Goal: Transaction & Acquisition: Purchase product/service

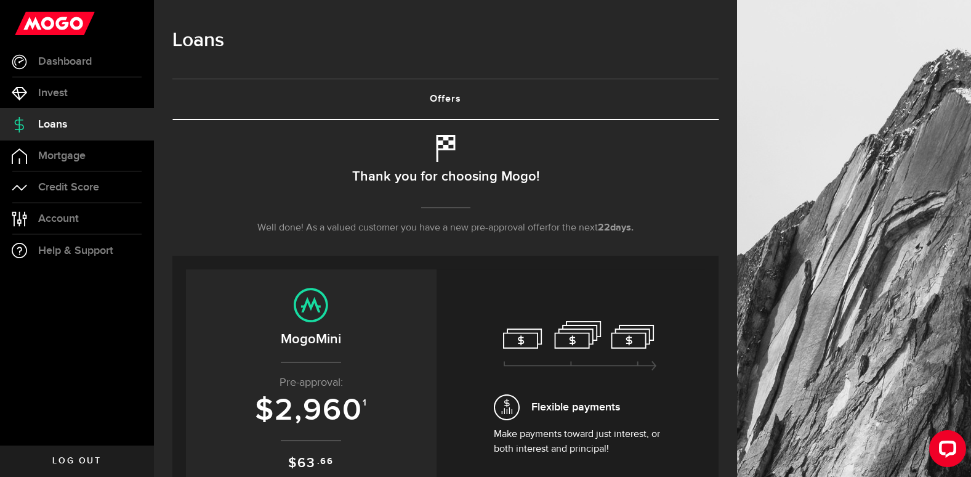
click at [76, 120] on link "Loans" at bounding box center [77, 124] width 154 height 31
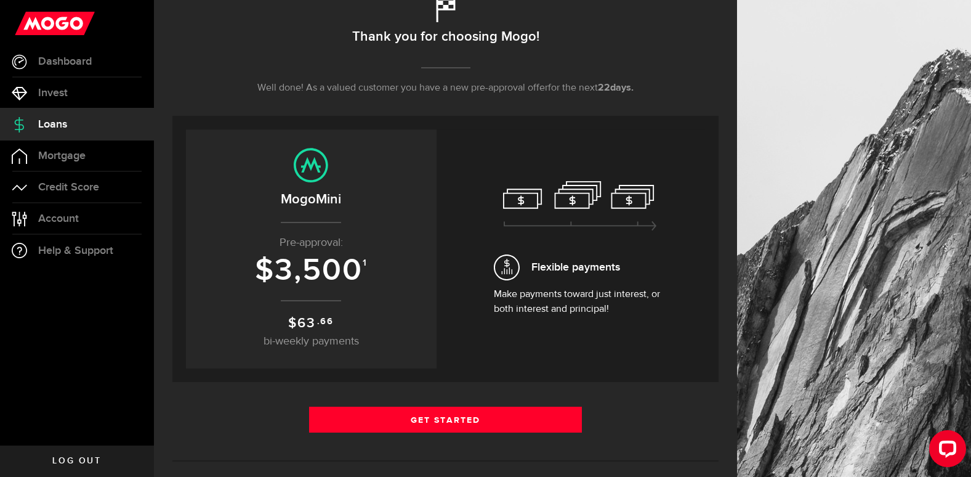
scroll to position [180, 0]
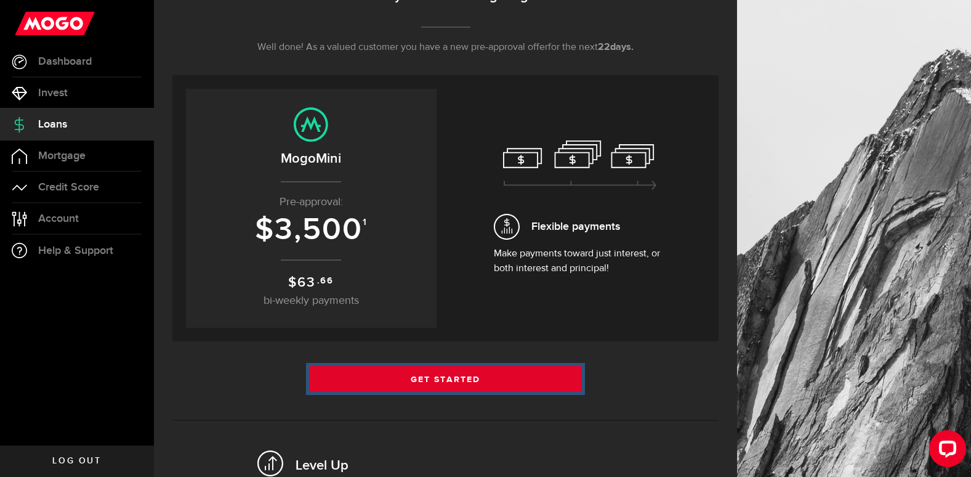
click at [451, 376] on link "Get Started" at bounding box center [445, 379] width 273 height 26
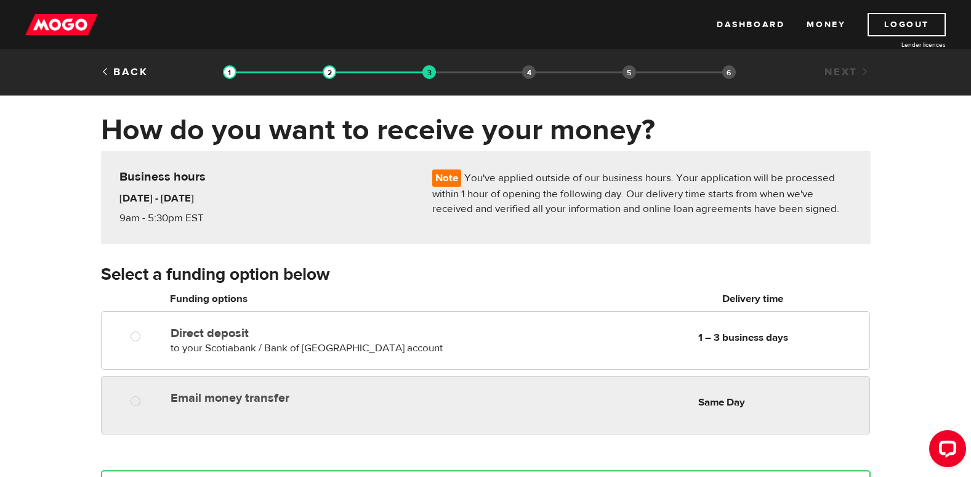
radio input "true"
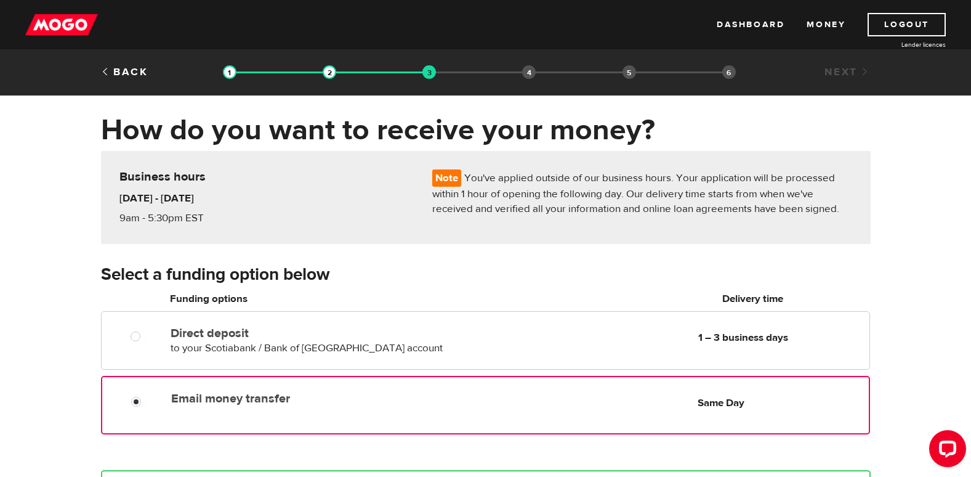
click at [243, 399] on label "Email money transfer" at bounding box center [312, 398] width 283 height 15
click at [147, 399] on input "Email money transfer" at bounding box center [138, 402] width 15 height 15
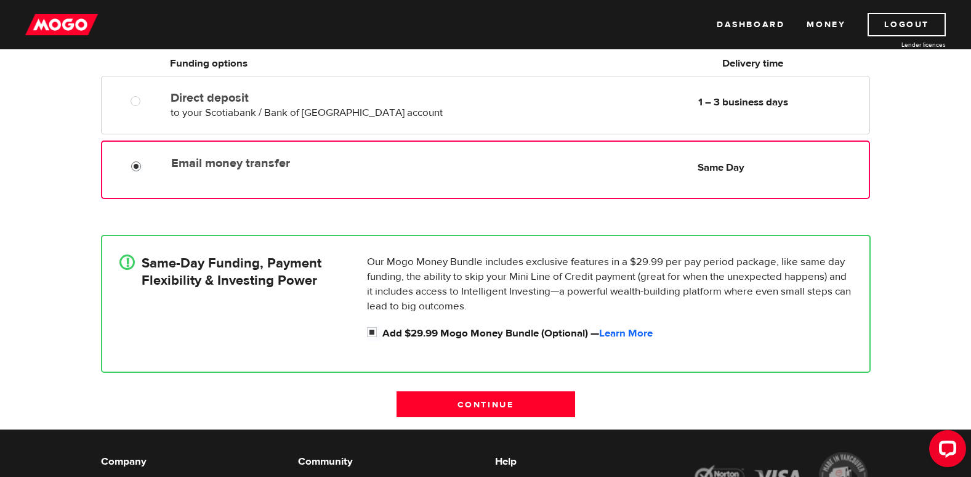
scroll to position [240, 0]
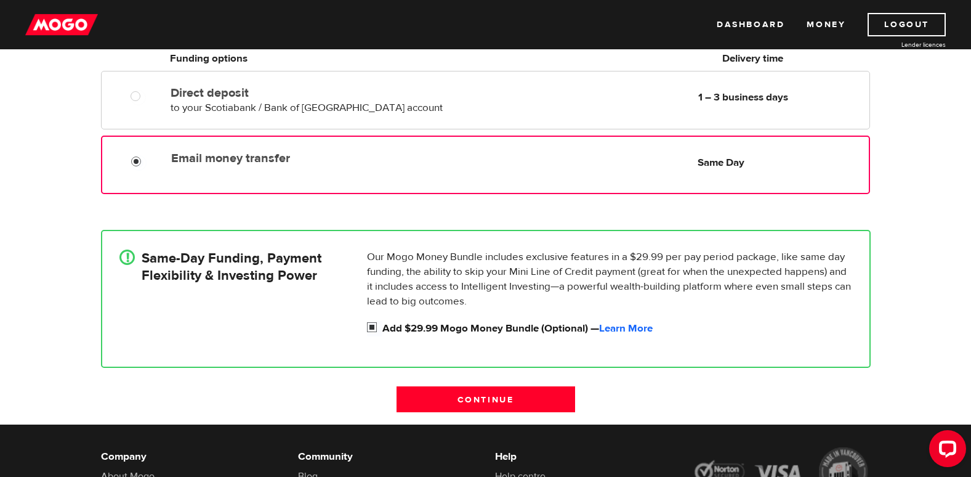
click at [371, 324] on input "Add $29.99 Mogo Money Bundle (Optional) — Learn More" at bounding box center [374, 328] width 15 height 15
checkbox input "false"
radio input "false"
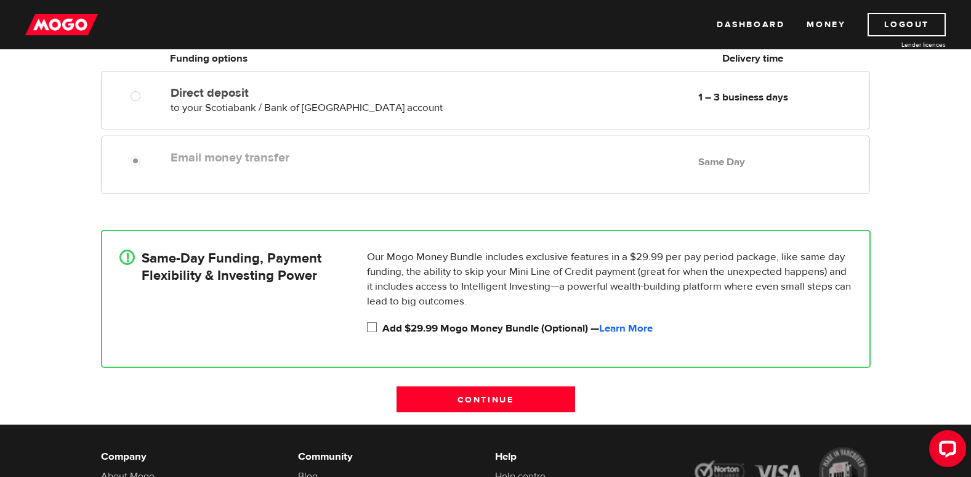
click at [371, 326] on input "Add $29.99 Mogo Money Bundle (Optional) — Learn More" at bounding box center [374, 328] width 15 height 15
checkbox input "true"
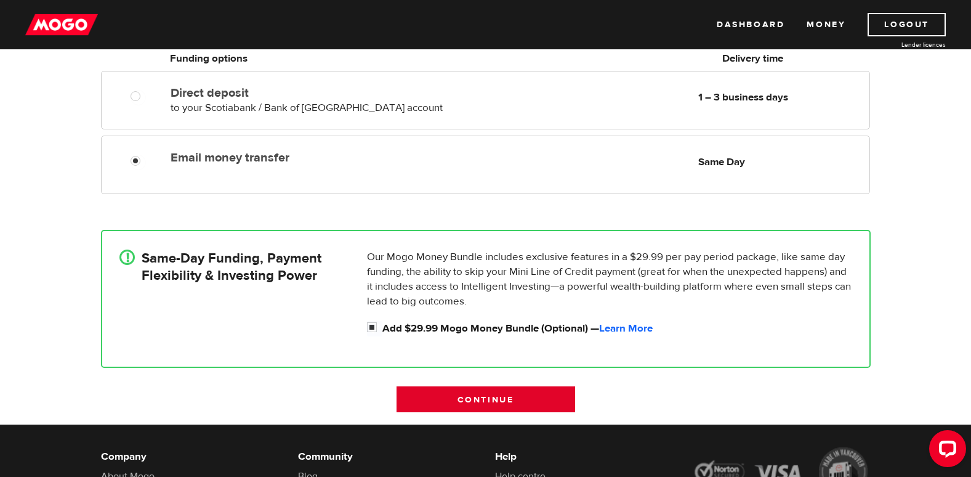
click at [502, 398] on input "Continue" at bounding box center [486, 399] width 179 height 26
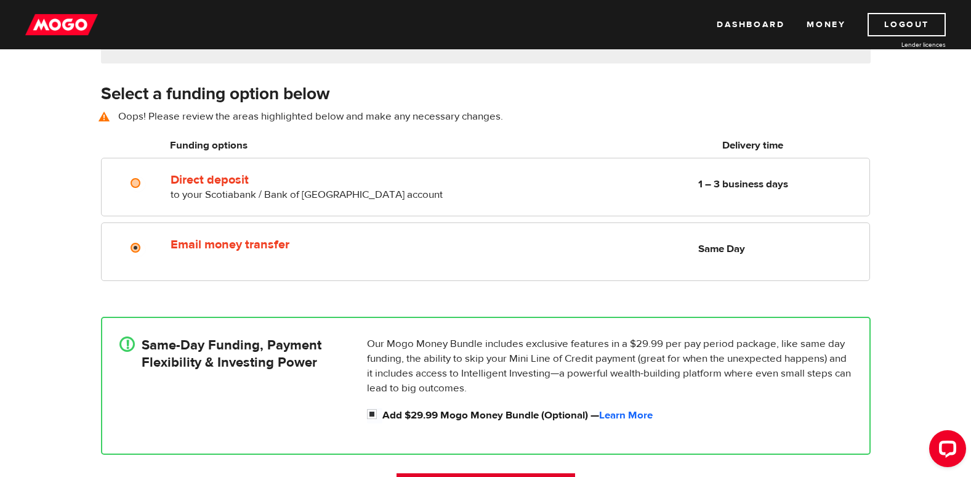
scroll to position [171, 0]
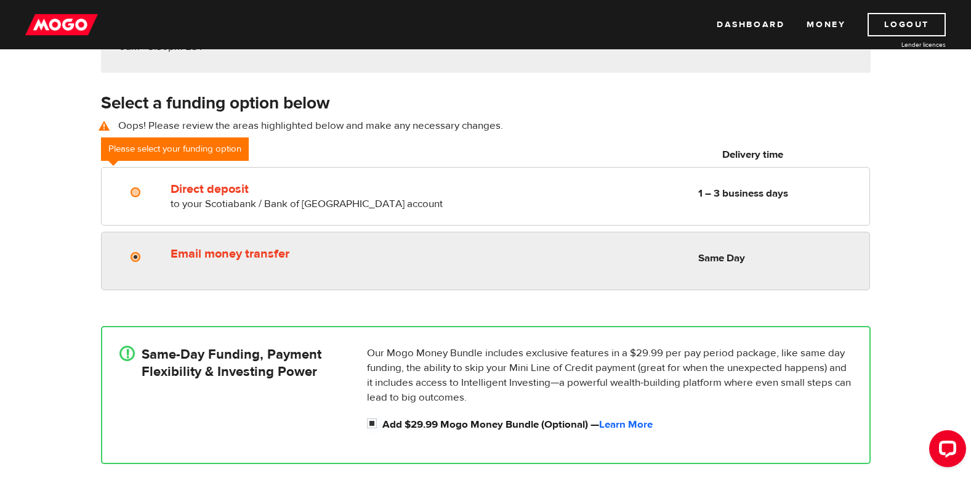
radio input "true"
click at [134, 254] on input "Email money transfer" at bounding box center [138, 258] width 15 height 15
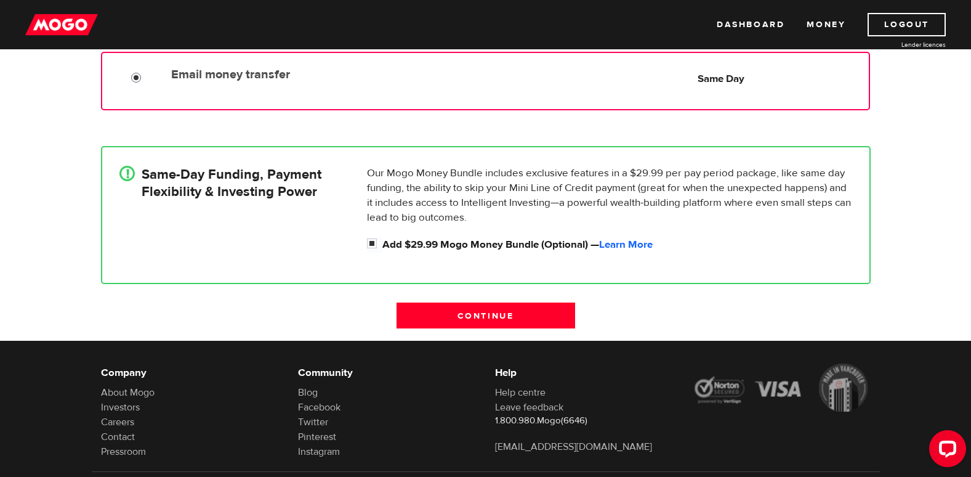
scroll to position [374, 0]
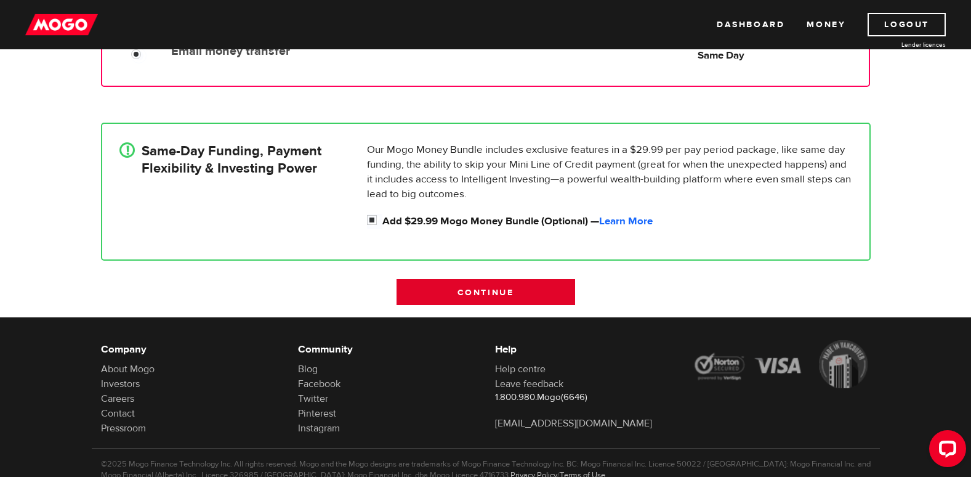
click at [468, 291] on input "Continue" at bounding box center [486, 292] width 179 height 26
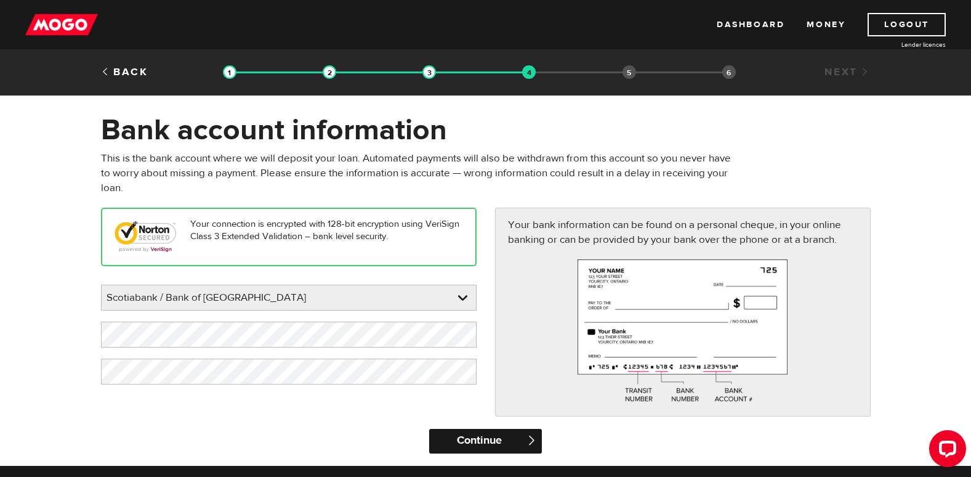
click at [507, 433] on input "Continue" at bounding box center [485, 441] width 113 height 25
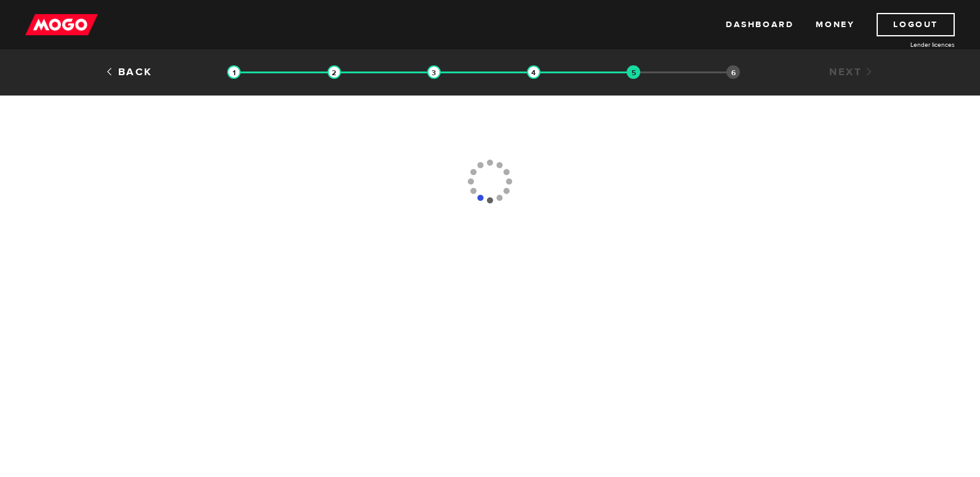
type input "[PHONE_NUMBER]"
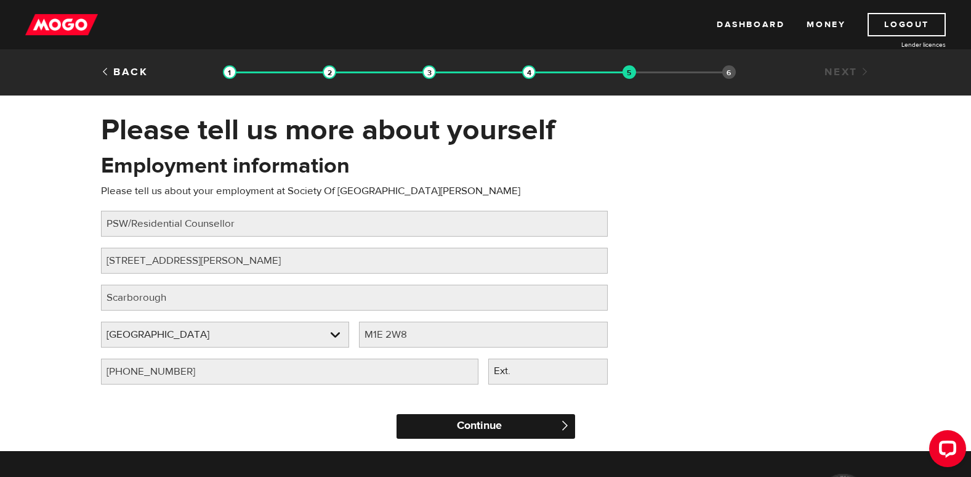
click at [457, 427] on input "Continue" at bounding box center [486, 426] width 179 height 25
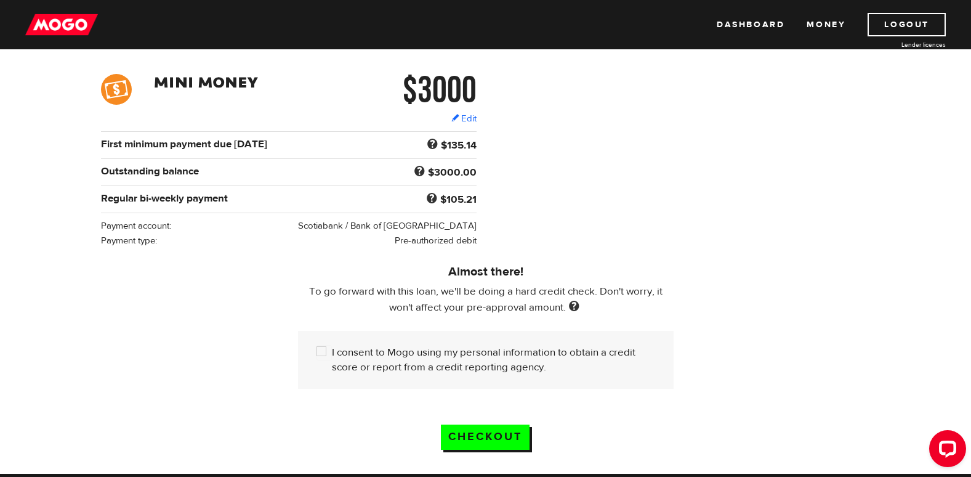
scroll to position [193, 0]
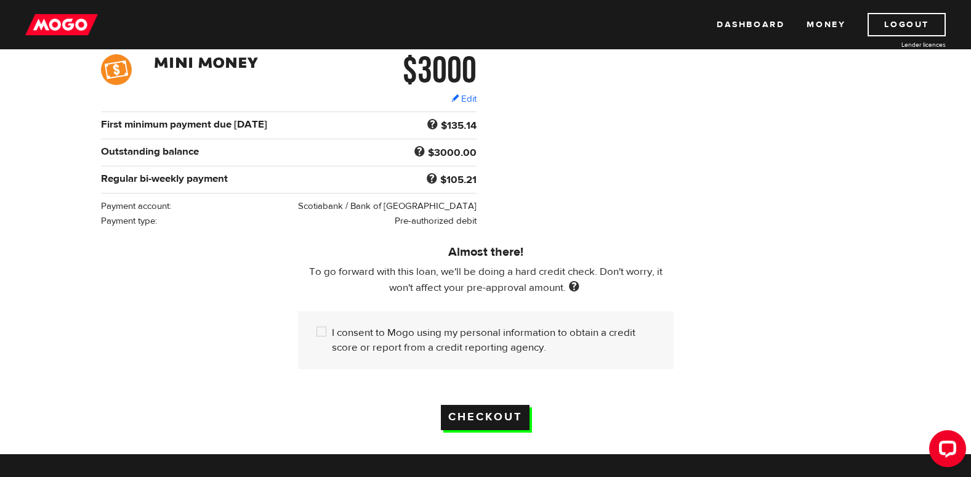
click at [509, 411] on input "Checkout" at bounding box center [485, 417] width 89 height 25
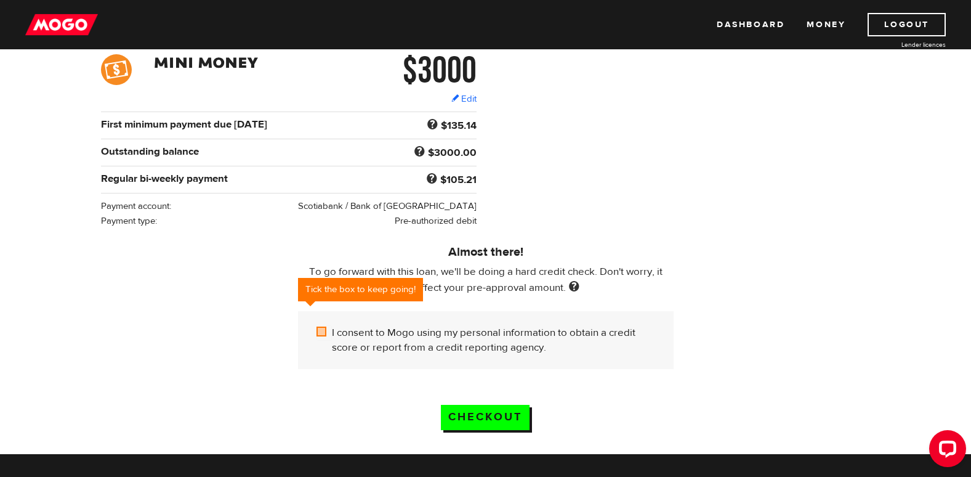
click at [319, 325] on input "I consent to Mogo using my personal information to obtain a credit score or rep…" at bounding box center [324, 332] width 15 height 15
checkbox input "true"
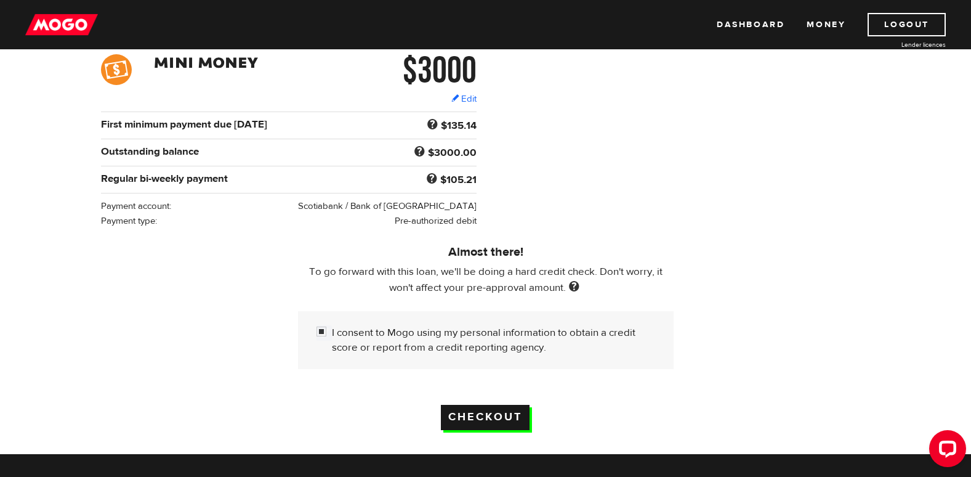
click at [494, 412] on input "Checkout" at bounding box center [485, 417] width 89 height 25
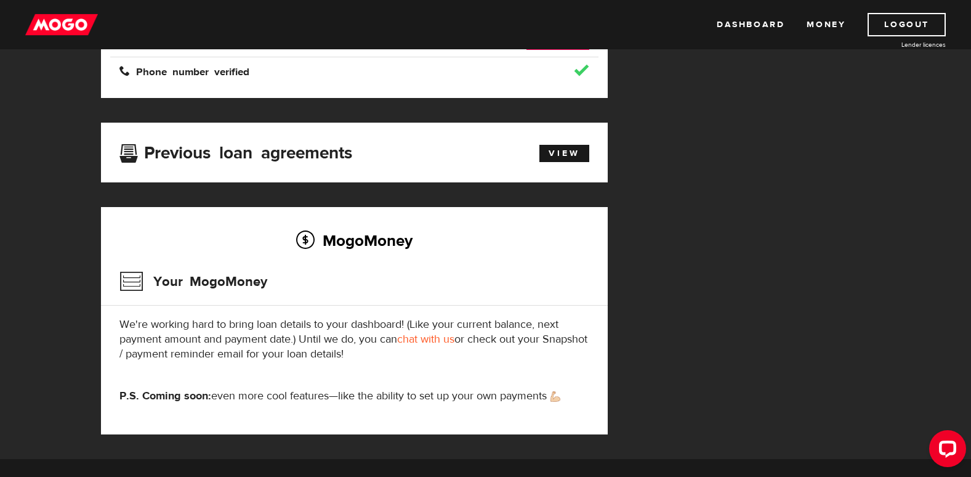
scroll to position [265, 0]
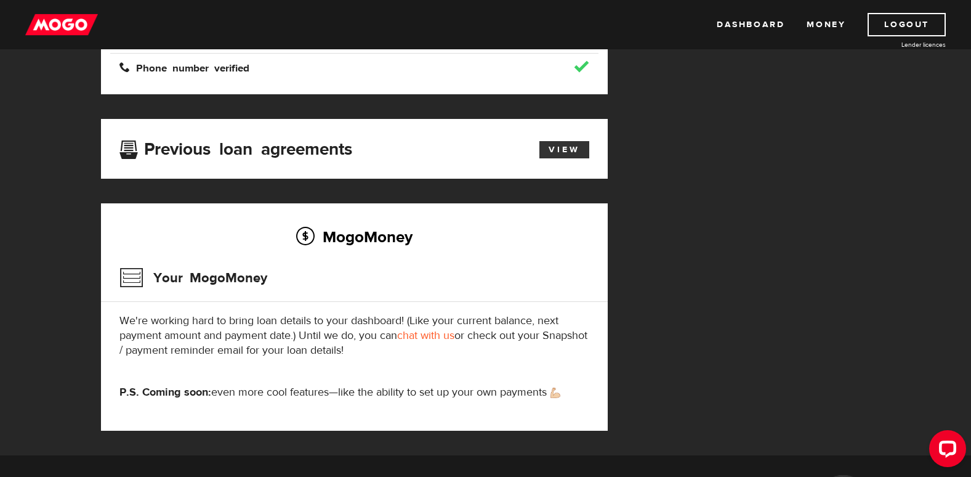
click at [551, 148] on link "View" at bounding box center [564, 149] width 50 height 17
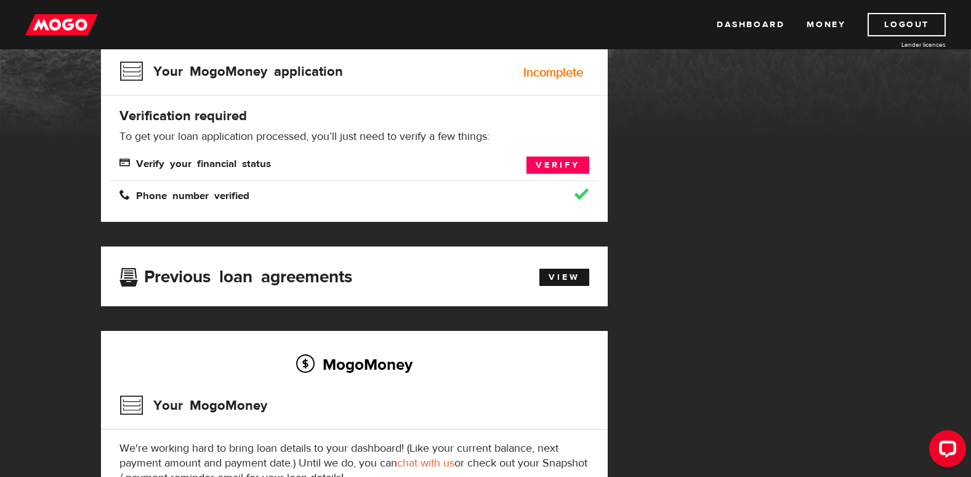
scroll to position [123, 0]
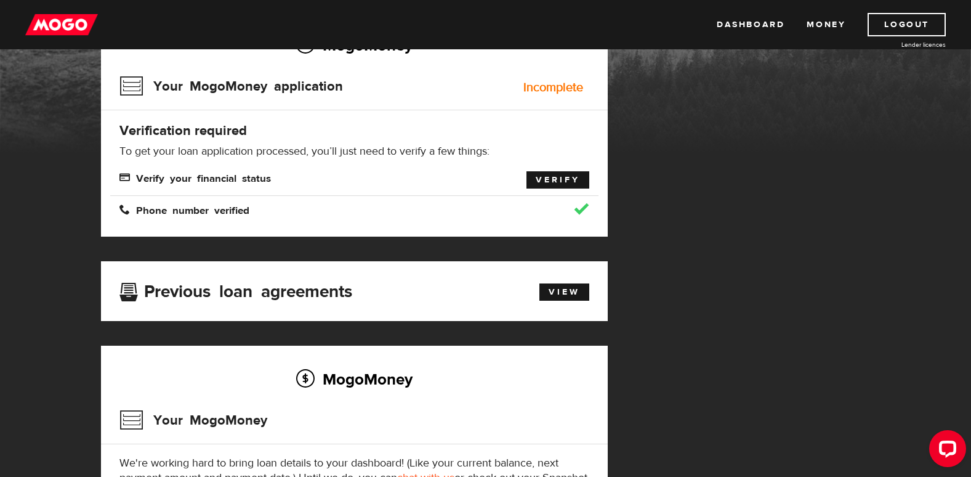
click at [551, 182] on link "Verify" at bounding box center [558, 179] width 63 height 17
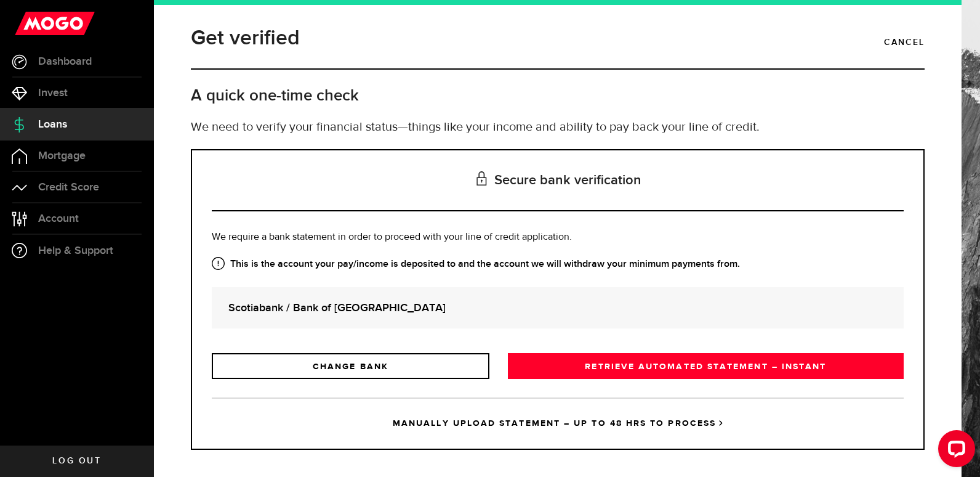
click at [674, 365] on link "RETRIEVE AUTOMATED STATEMENT – INSTANT" at bounding box center [706, 366] width 396 height 26
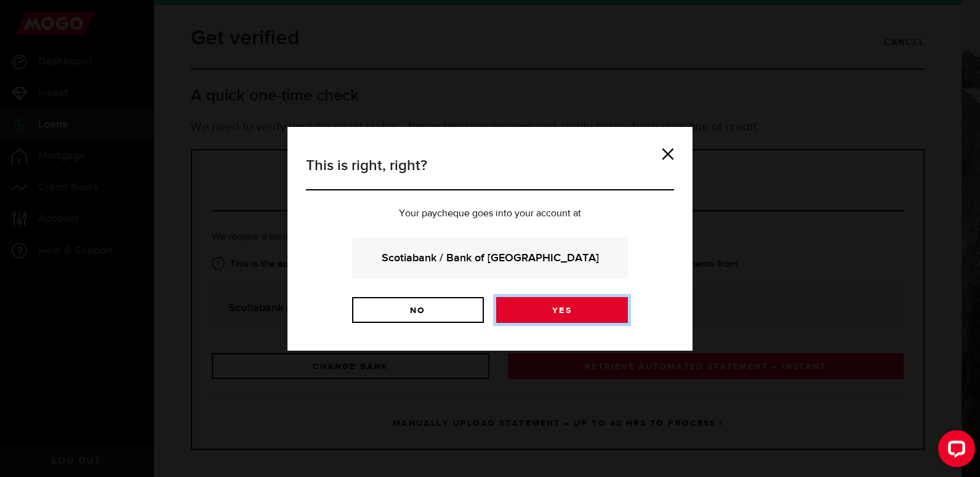
click at [568, 314] on link "Yes" at bounding box center [562, 310] width 132 height 26
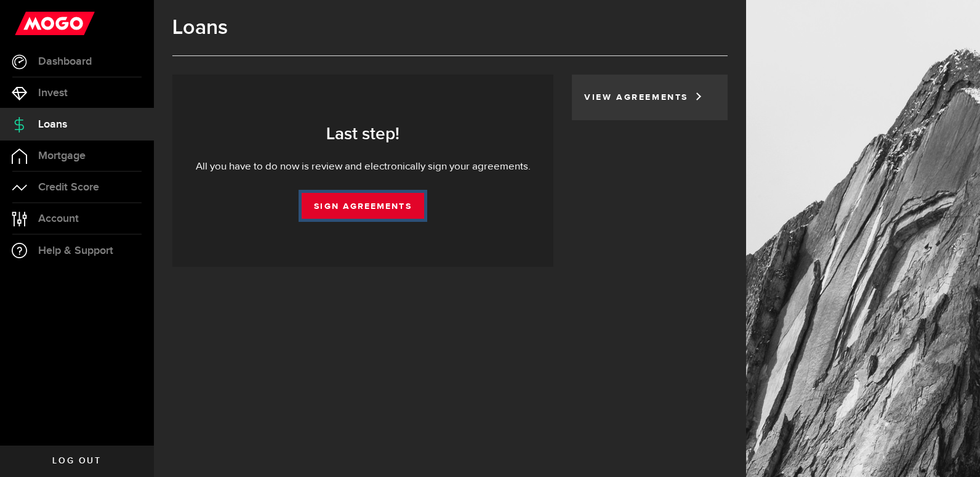
click at [339, 211] on link "Sign Agreements" at bounding box center [363, 206] width 122 height 26
click at [342, 206] on link "Sign Agreements" at bounding box center [363, 206] width 122 height 26
click at [350, 201] on link "Sign Agreements" at bounding box center [363, 206] width 122 height 26
drag, startPoint x: 352, startPoint y: 206, endPoint x: 332, endPoint y: 203, distance: 19.9
click at [332, 203] on link "Sign Agreements" at bounding box center [363, 206] width 122 height 26
